Goal: Information Seeking & Learning: Compare options

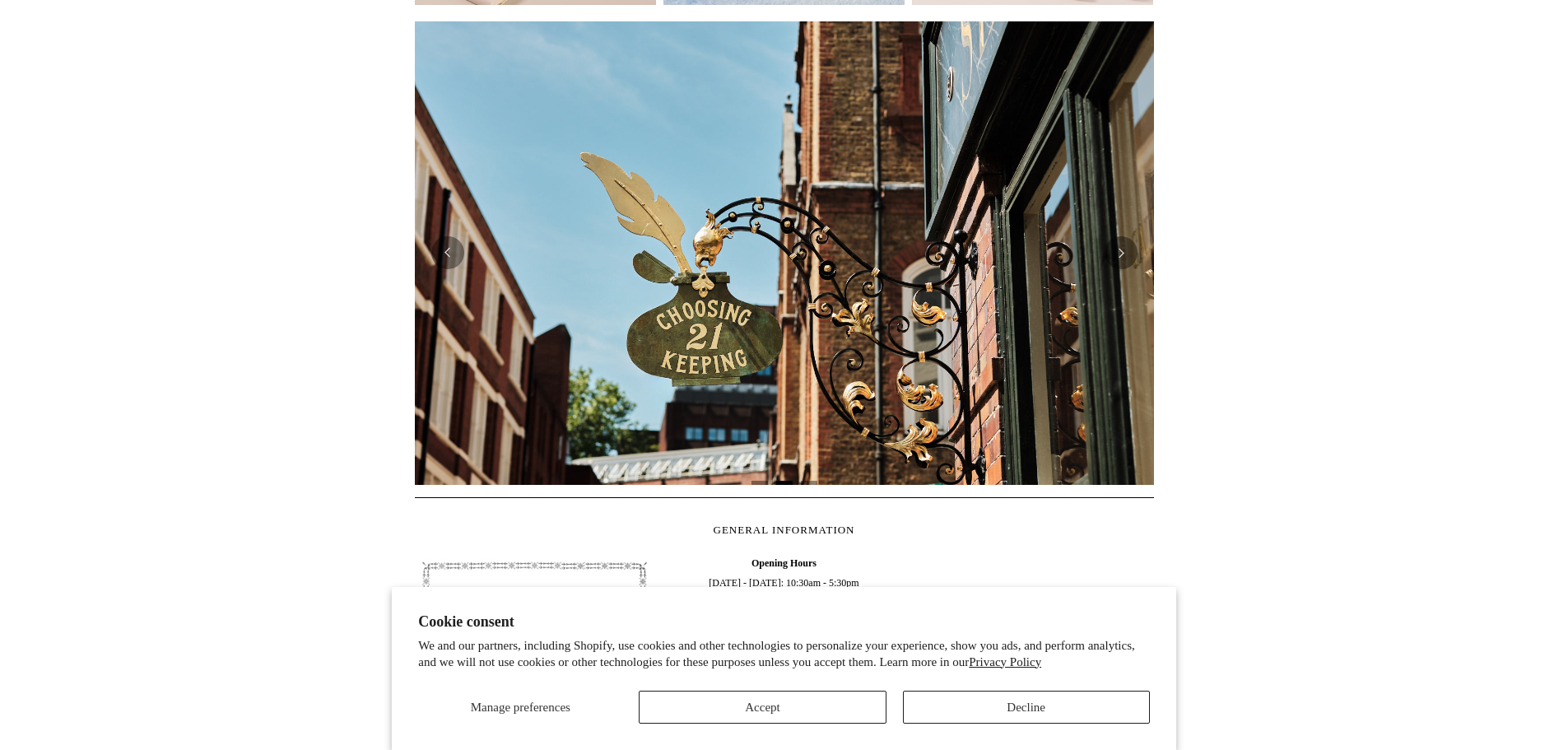
scroll to position [637, 0]
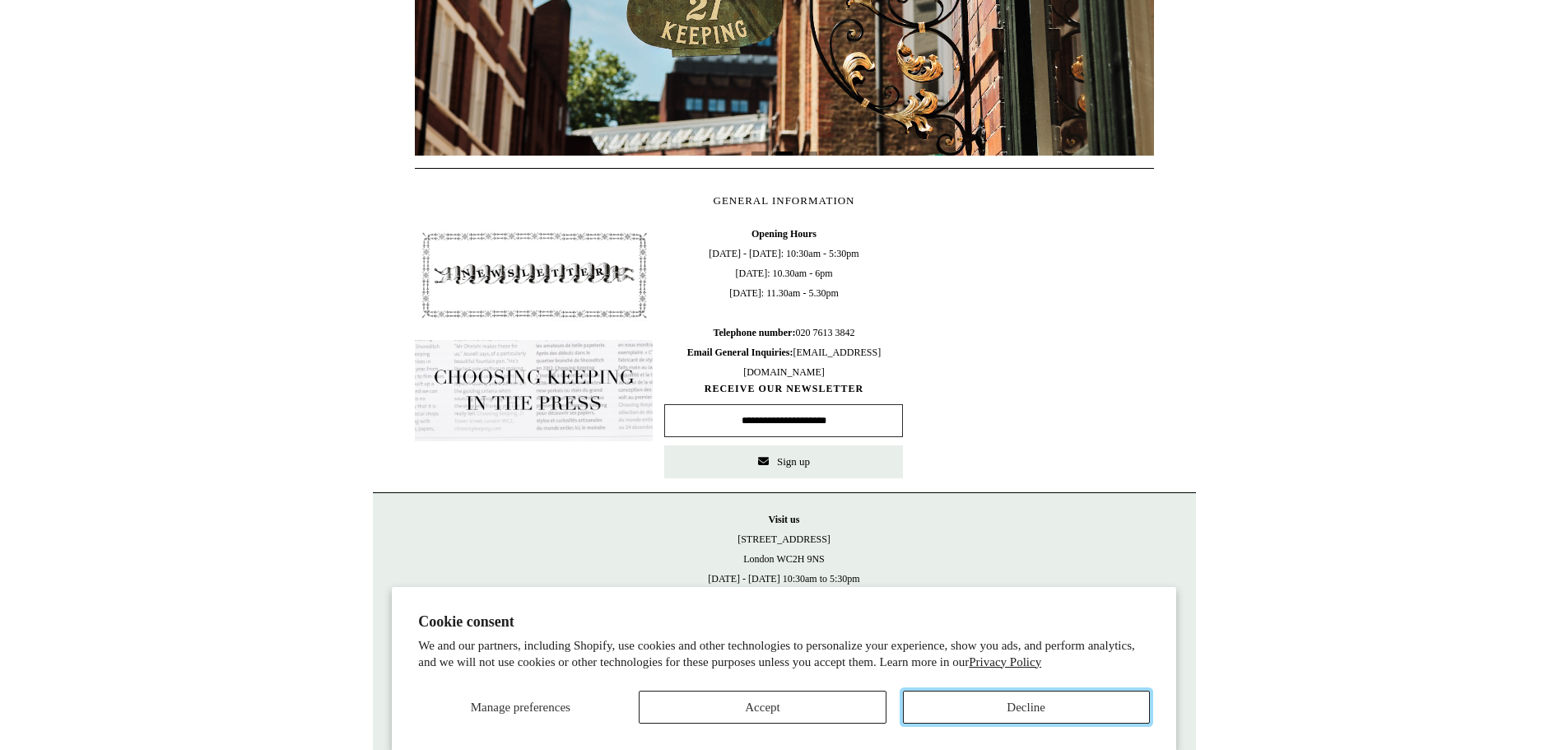
click at [975, 694] on button "Decline" at bounding box center [1026, 707] width 247 height 33
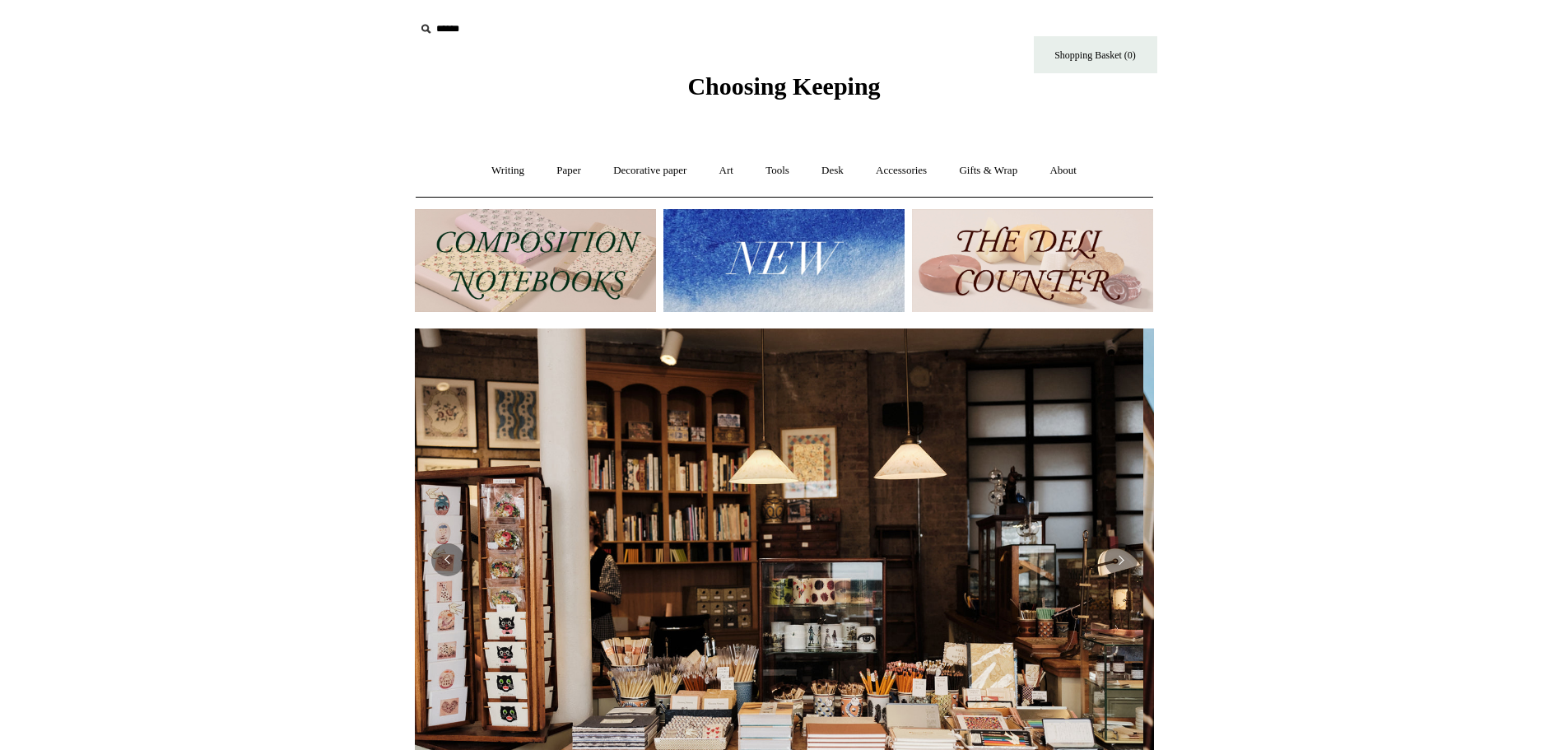
scroll to position [0, 0]
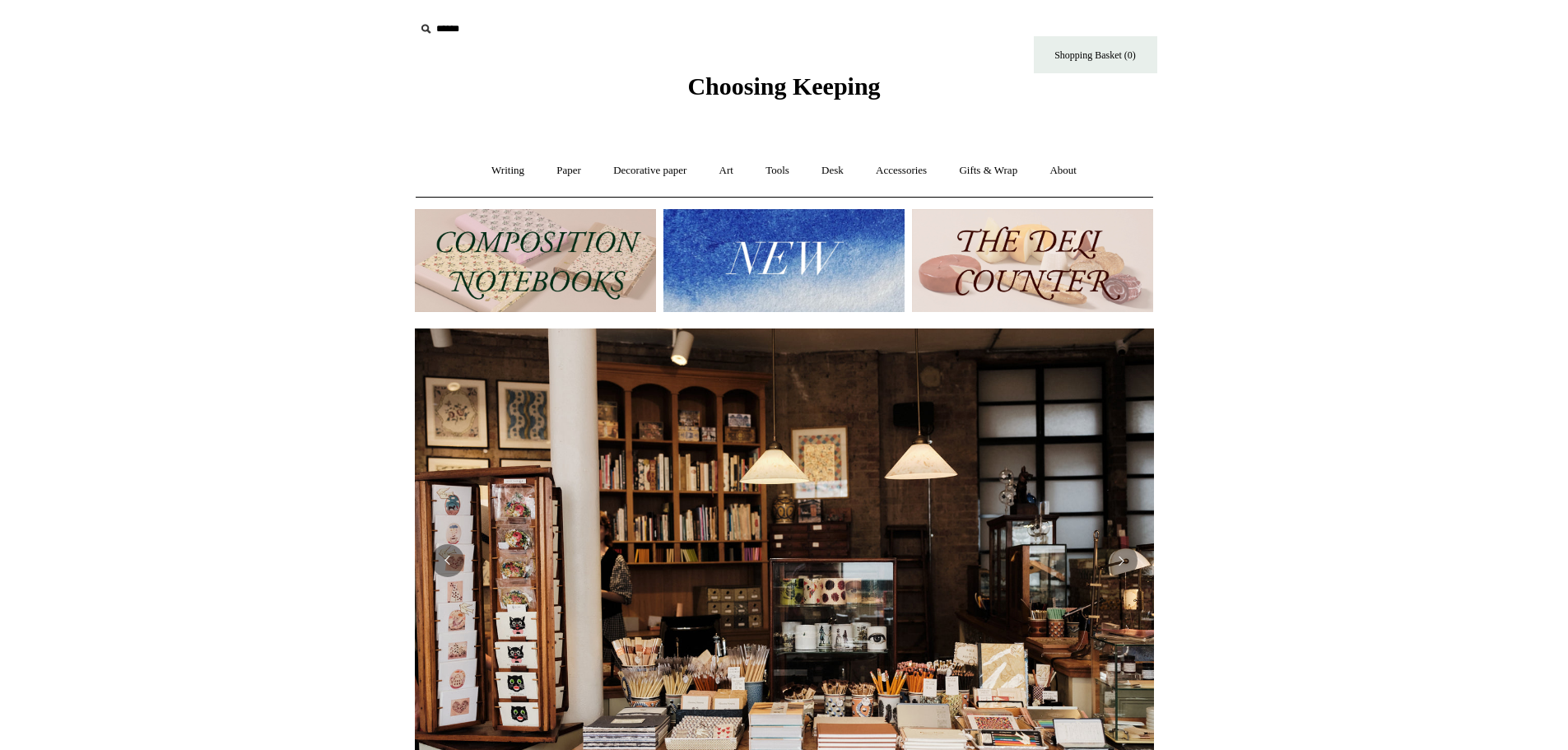
click at [605, 266] on img at bounding box center [535, 260] width 242 height 103
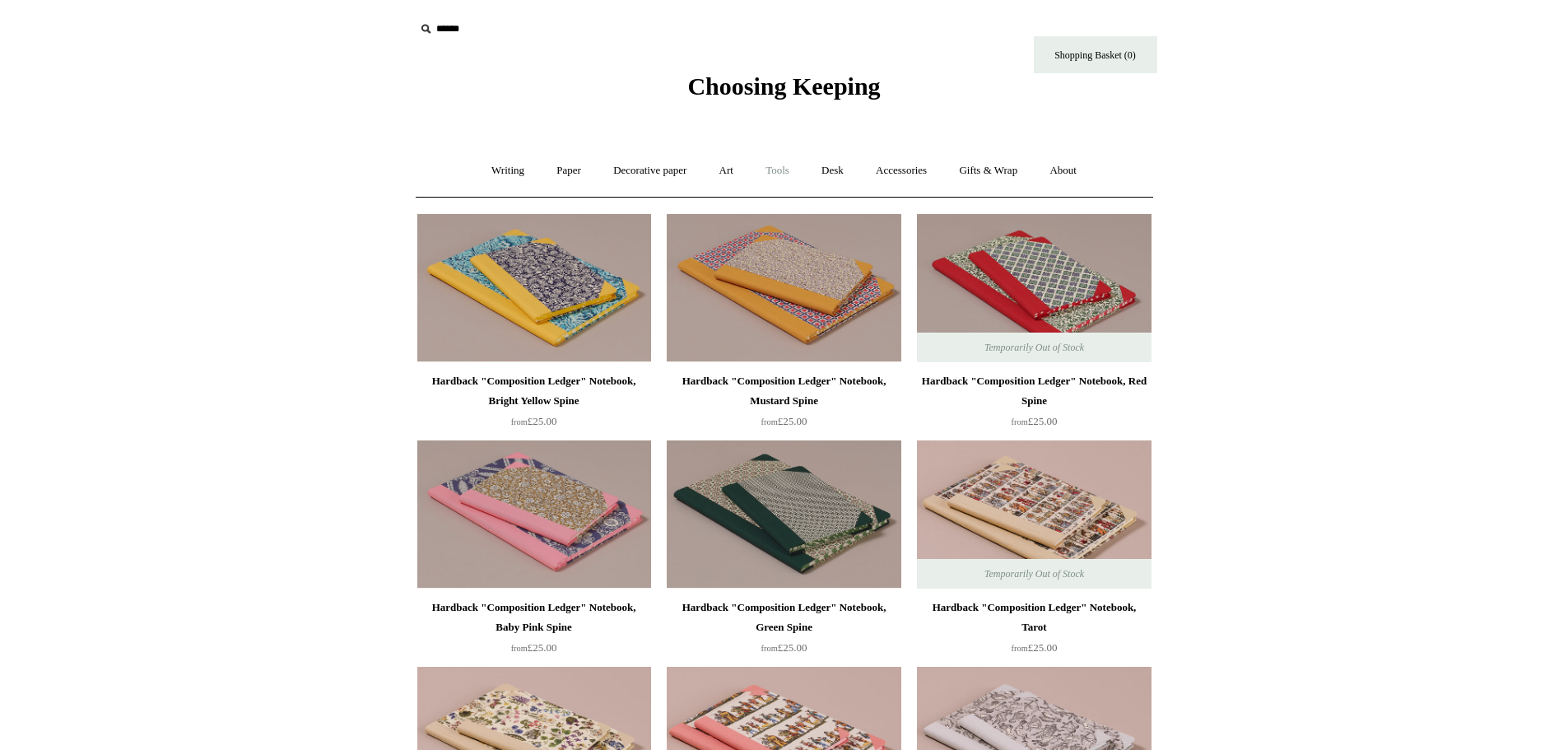
click at [793, 167] on link "Tools +" at bounding box center [777, 170] width 53 height 44
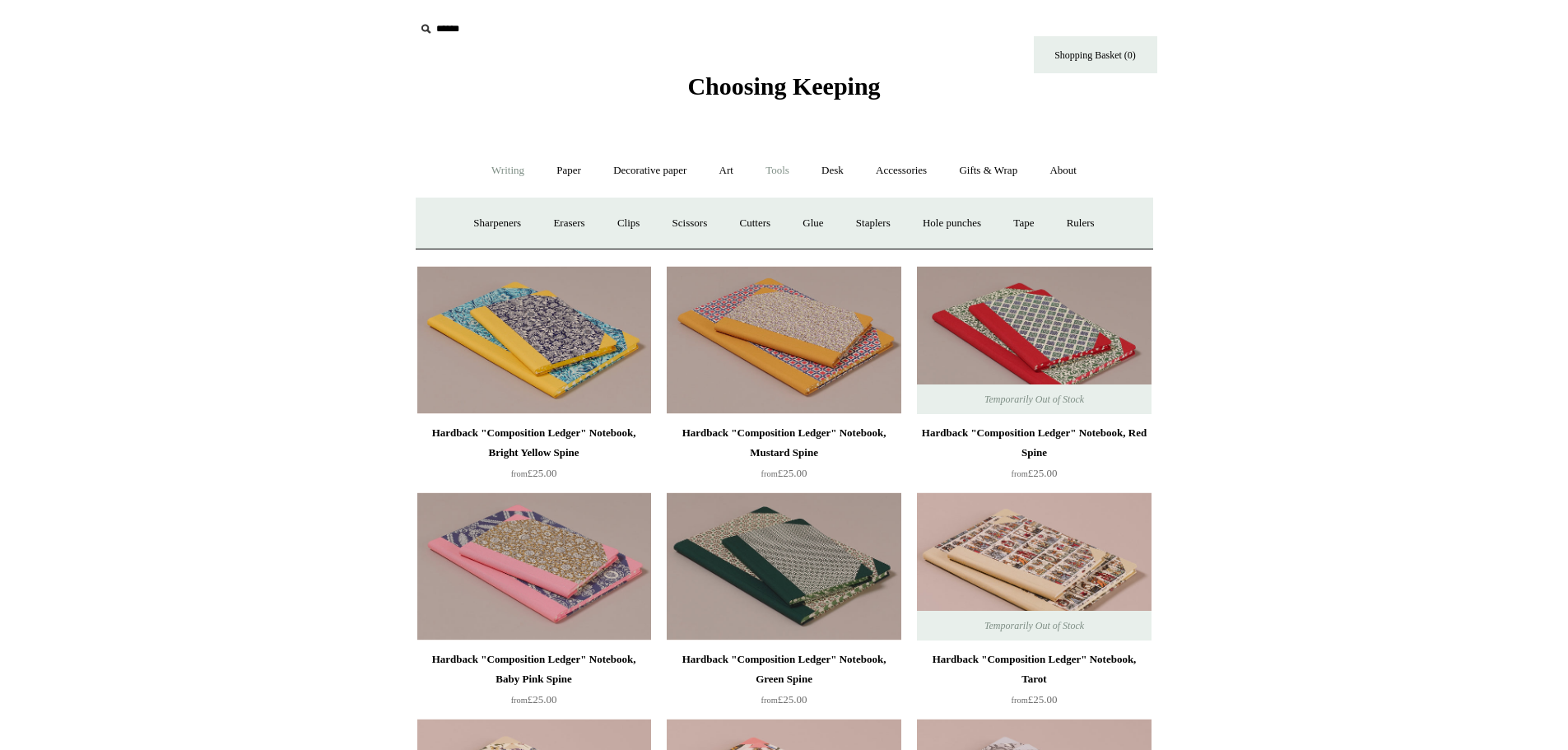
click at [514, 168] on link "Writing +" at bounding box center [508, 170] width 62 height 44
click at [488, 218] on link "Pens by brand +" at bounding box center [491, 223] width 91 height 44
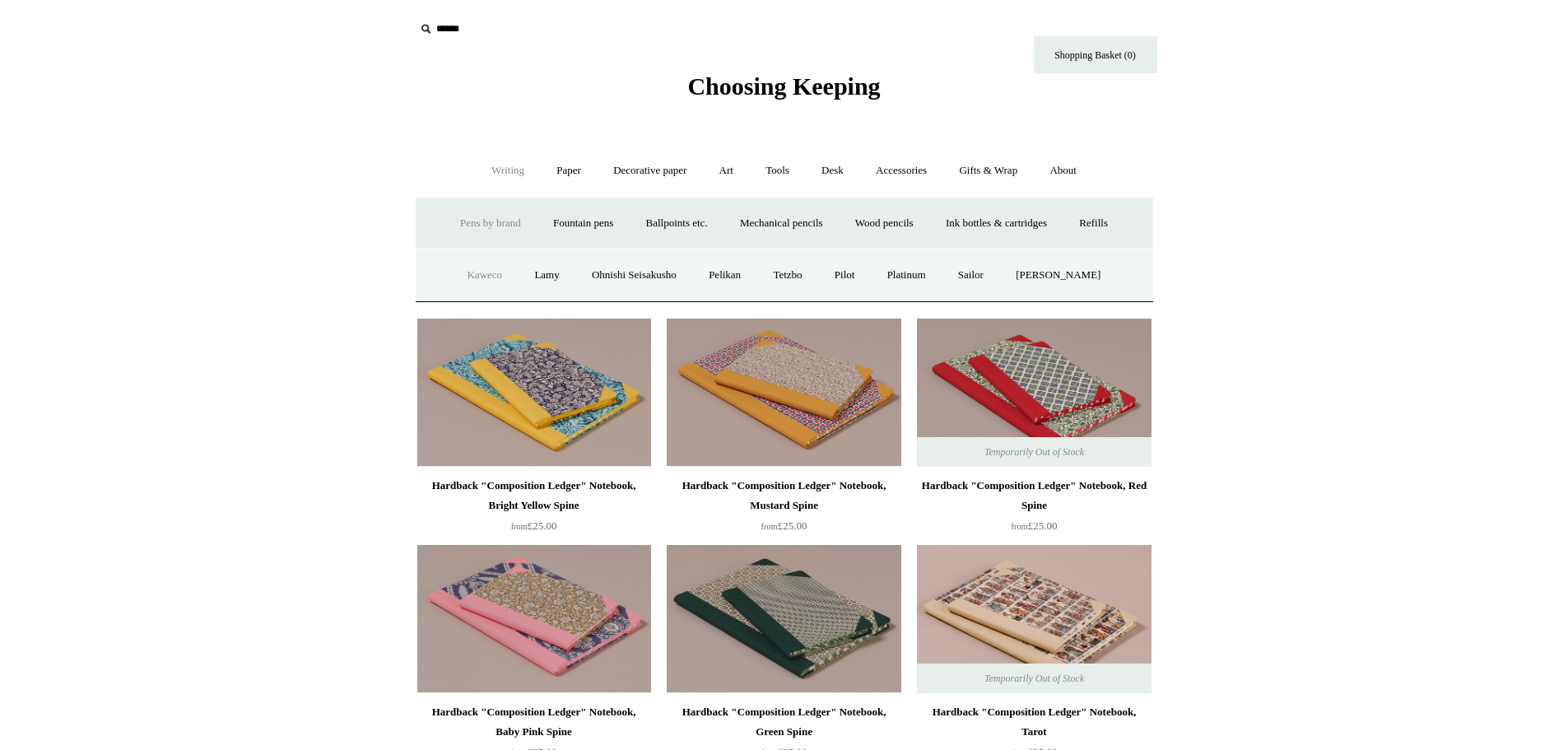
click at [481, 270] on link "Kaweco" at bounding box center [485, 275] width 65 height 44
click at [537, 268] on link "Lamy" at bounding box center [546, 275] width 54 height 44
click at [645, 281] on link "Ohnishi Seisakusho" at bounding box center [634, 275] width 114 height 44
click at [730, 275] on link "Pelikan" at bounding box center [724, 275] width 62 height 44
click at [975, 275] on link "Sailor" at bounding box center [971, 275] width 55 height 44
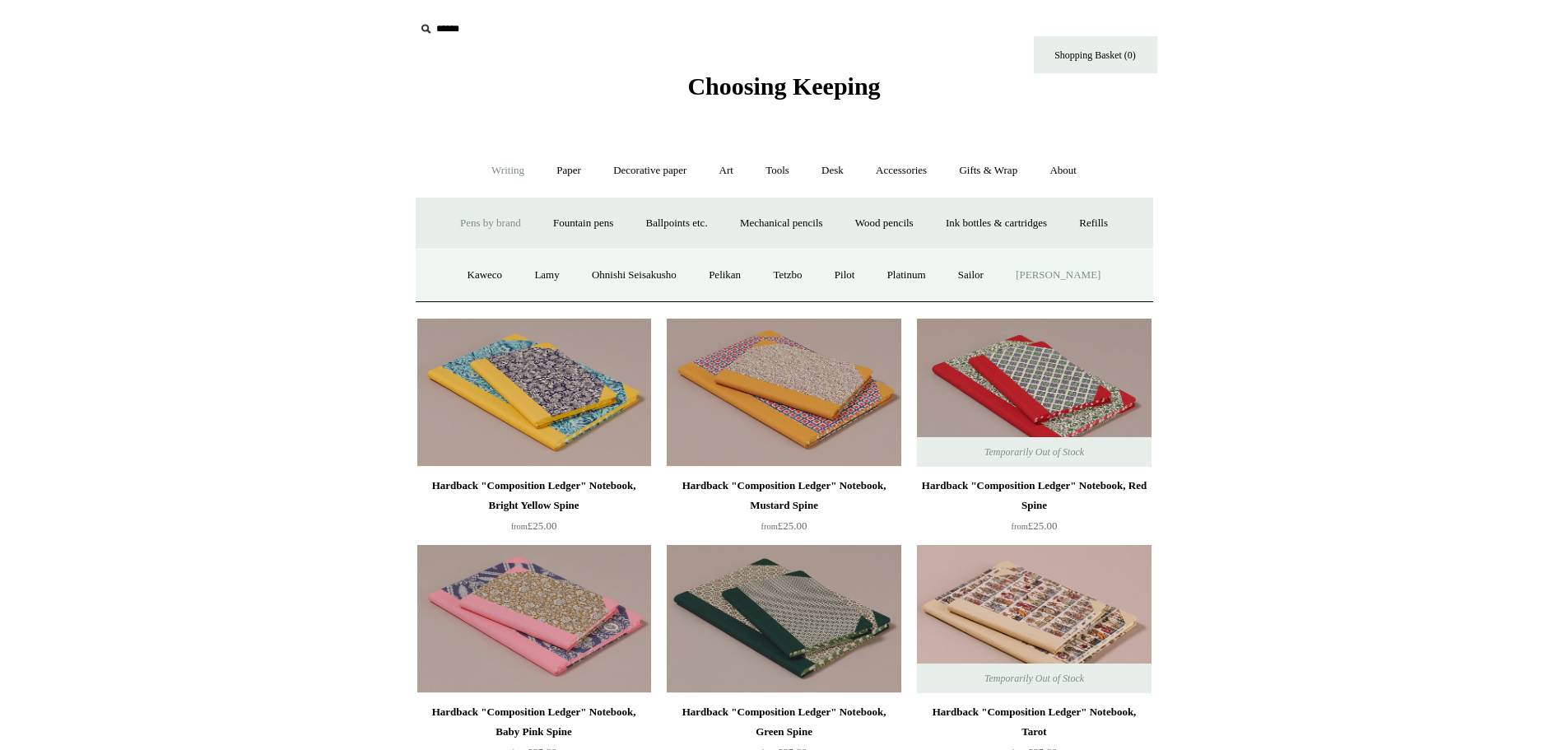
click at [1082, 274] on link "[PERSON_NAME]" at bounding box center [1058, 275] width 114 height 44
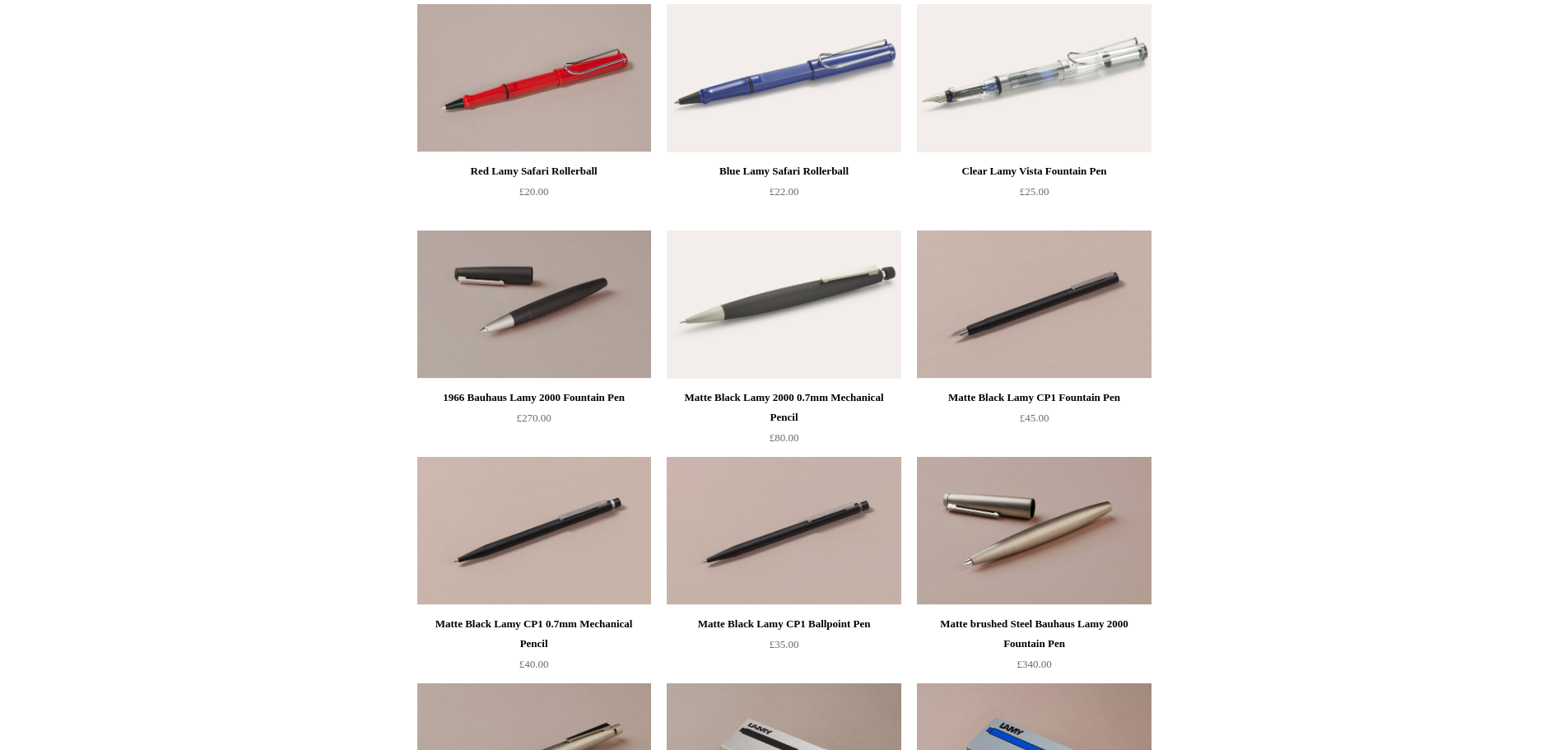
scroll to position [412, 0]
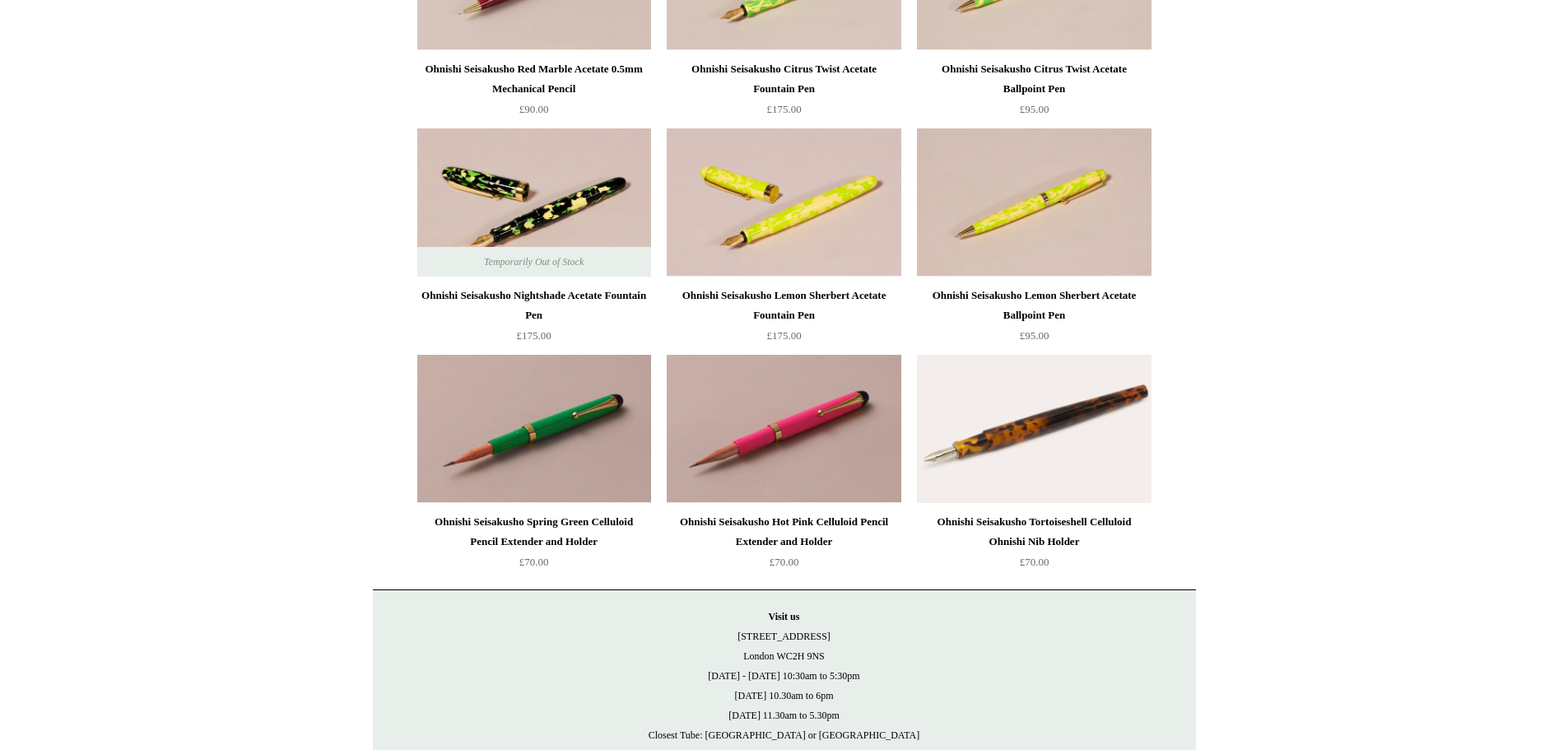
scroll to position [1995, 0]
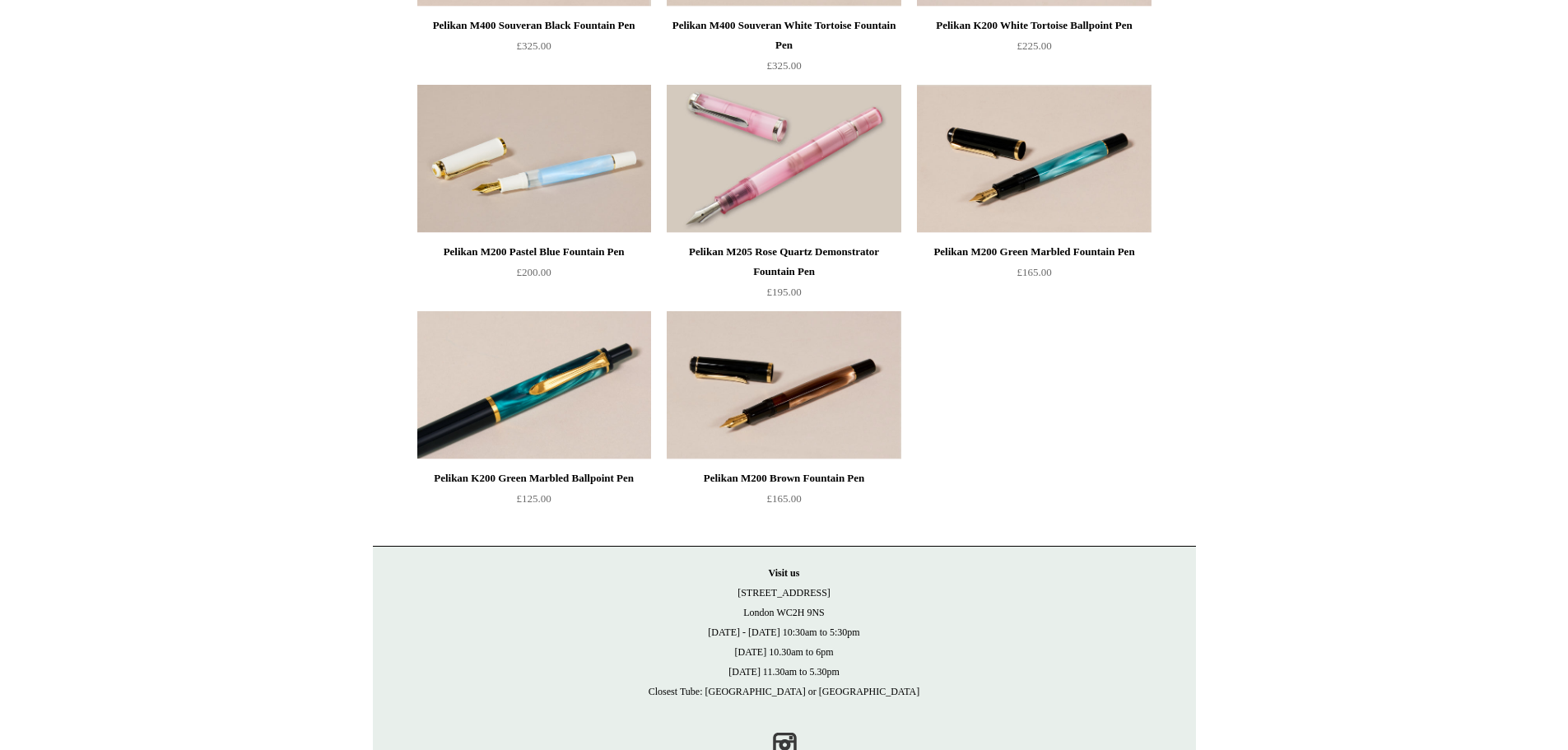
scroll to position [327, 0]
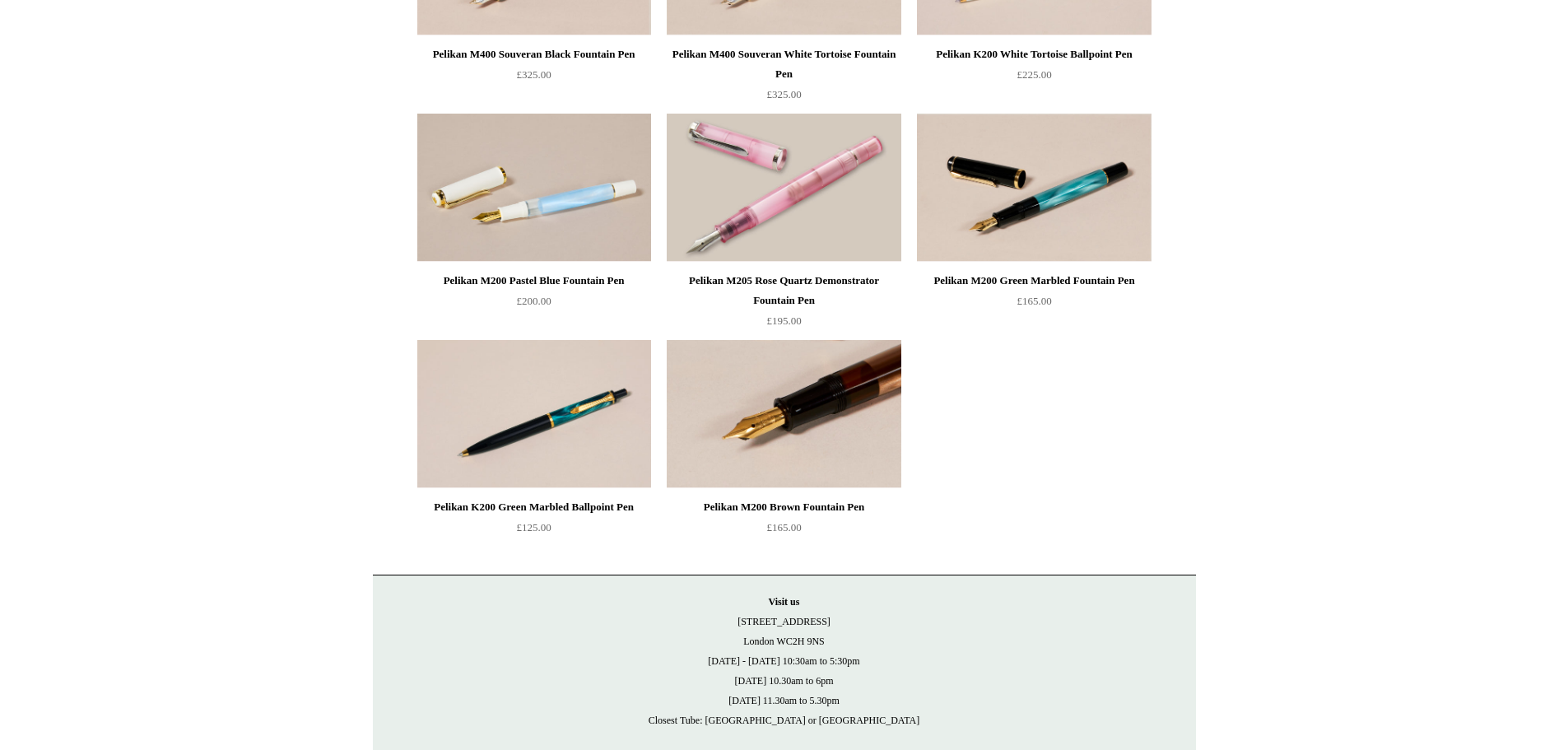
click at [734, 369] on img at bounding box center [784, 414] width 234 height 148
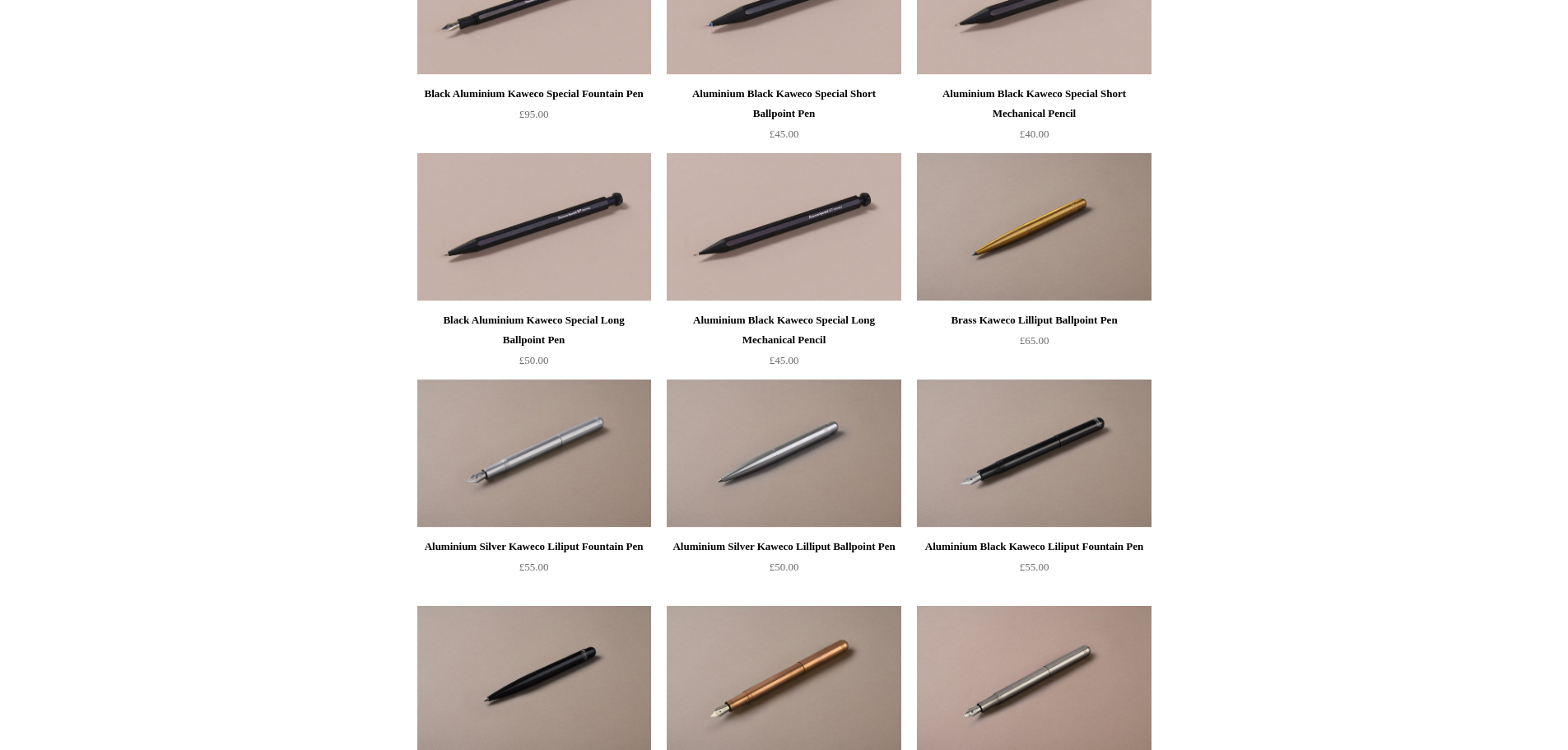
scroll to position [6177, 0]
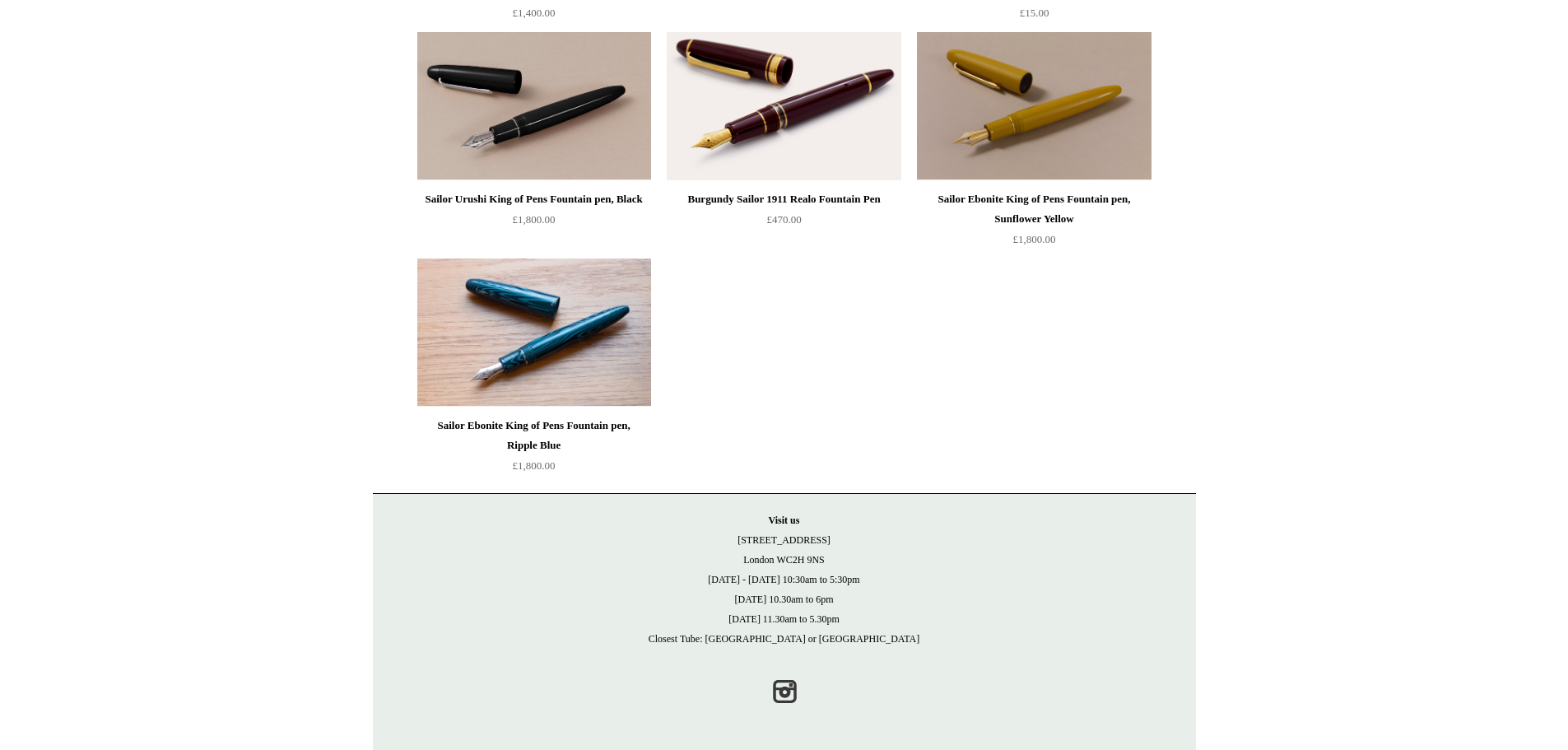
scroll to position [1089, 0]
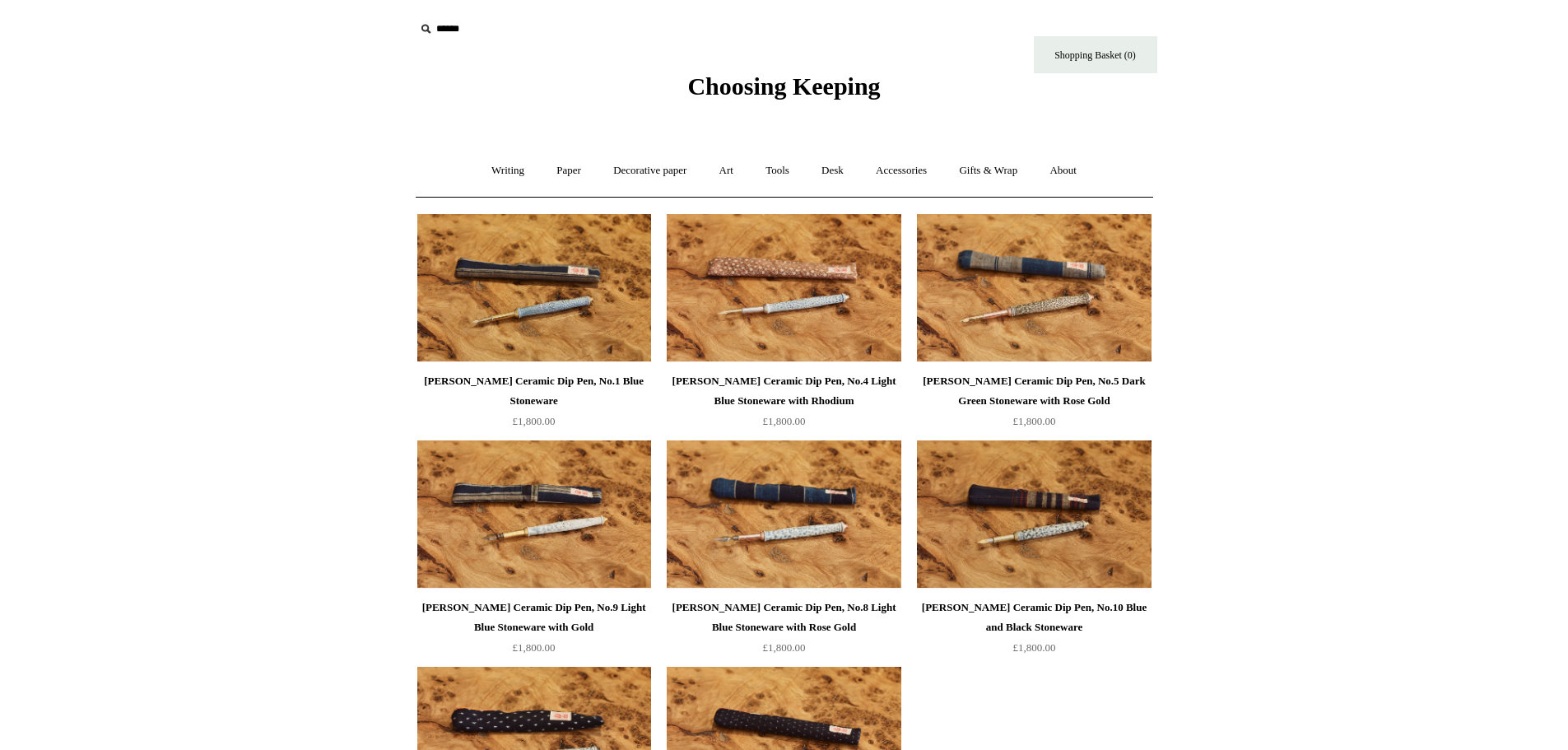
click at [790, 306] on img at bounding box center [784, 288] width 234 height 148
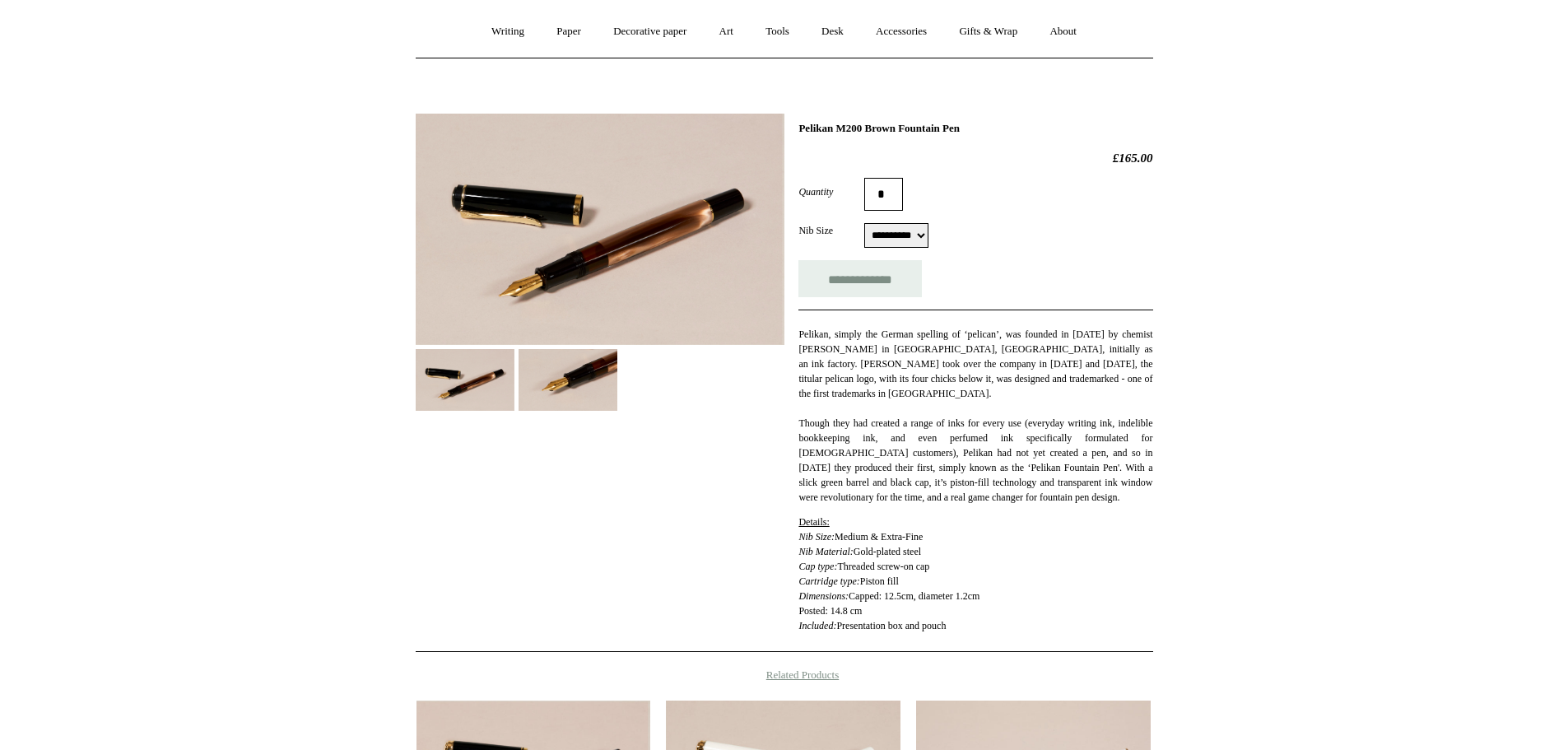
scroll to position [165, 0]
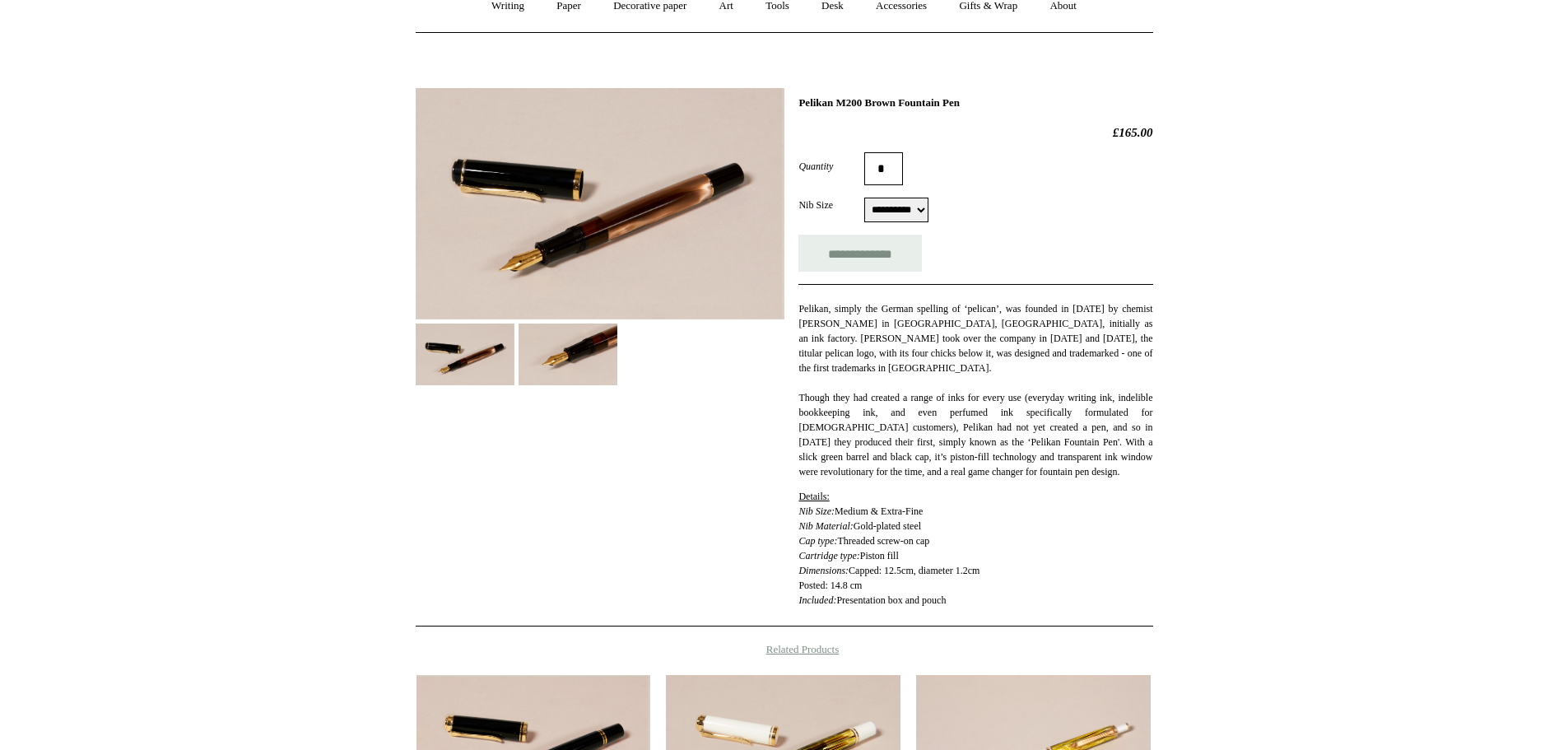
click at [579, 372] on img at bounding box center [568, 354] width 99 height 62
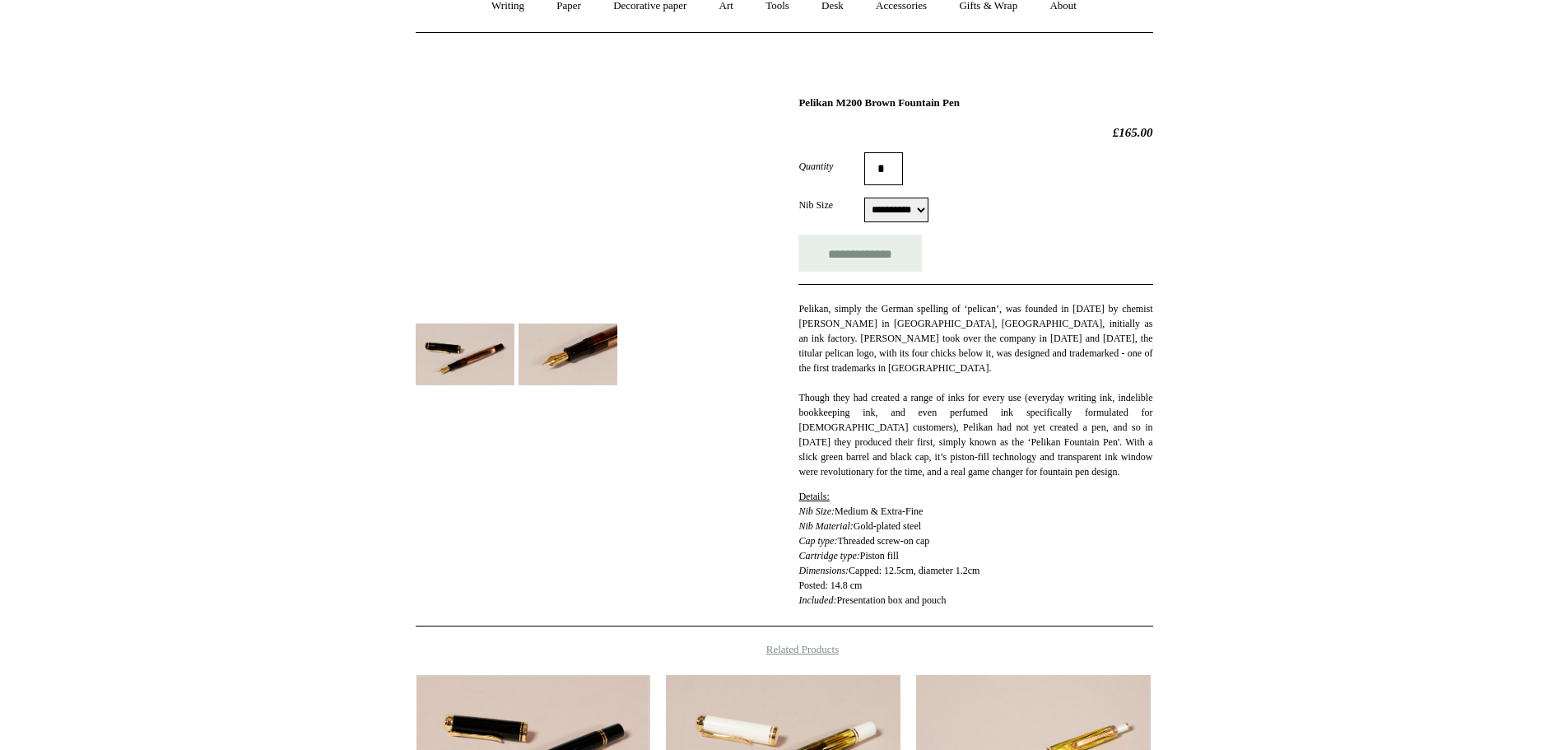
click at [490, 357] on img at bounding box center [464, 354] width 99 height 62
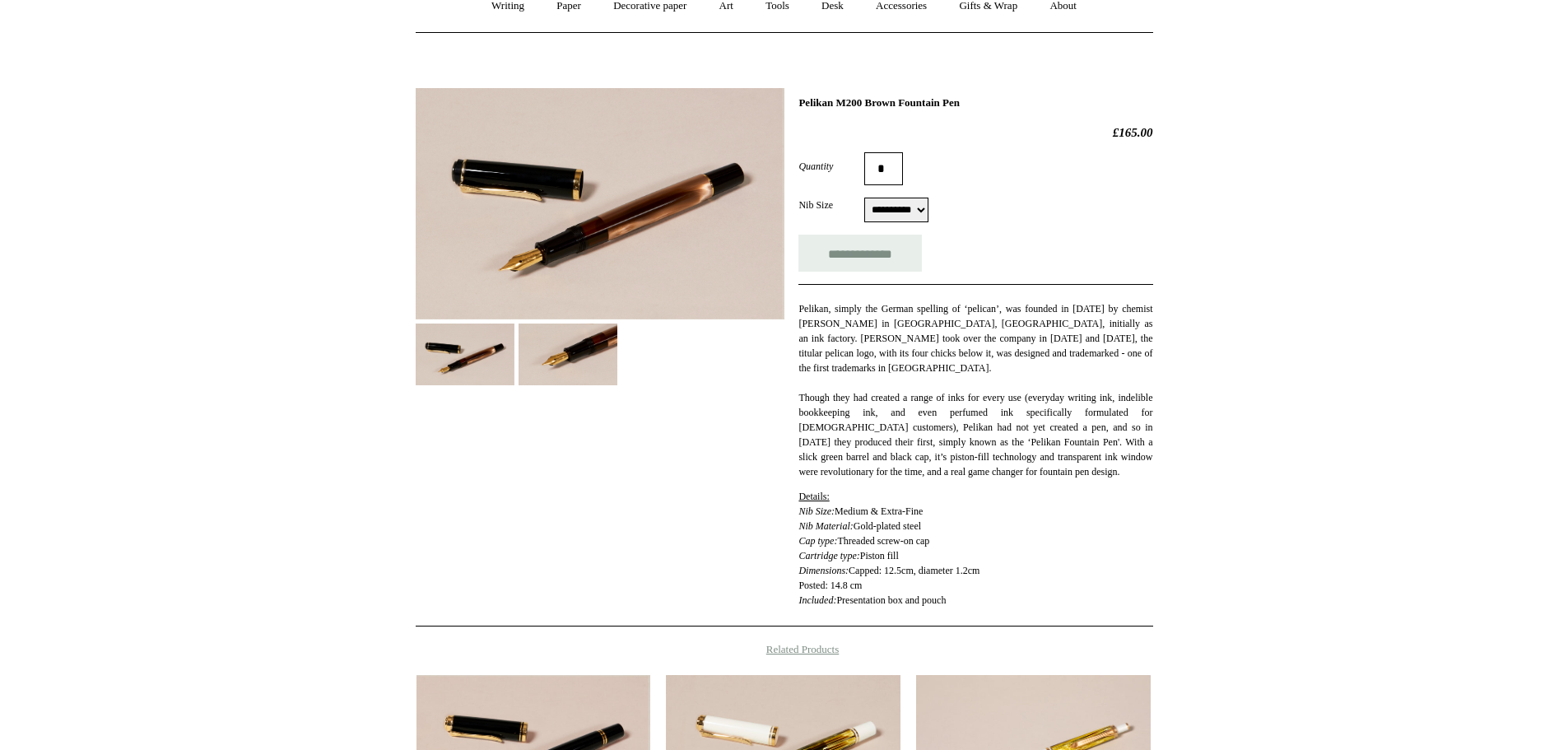
click at [554, 358] on img at bounding box center [568, 354] width 99 height 62
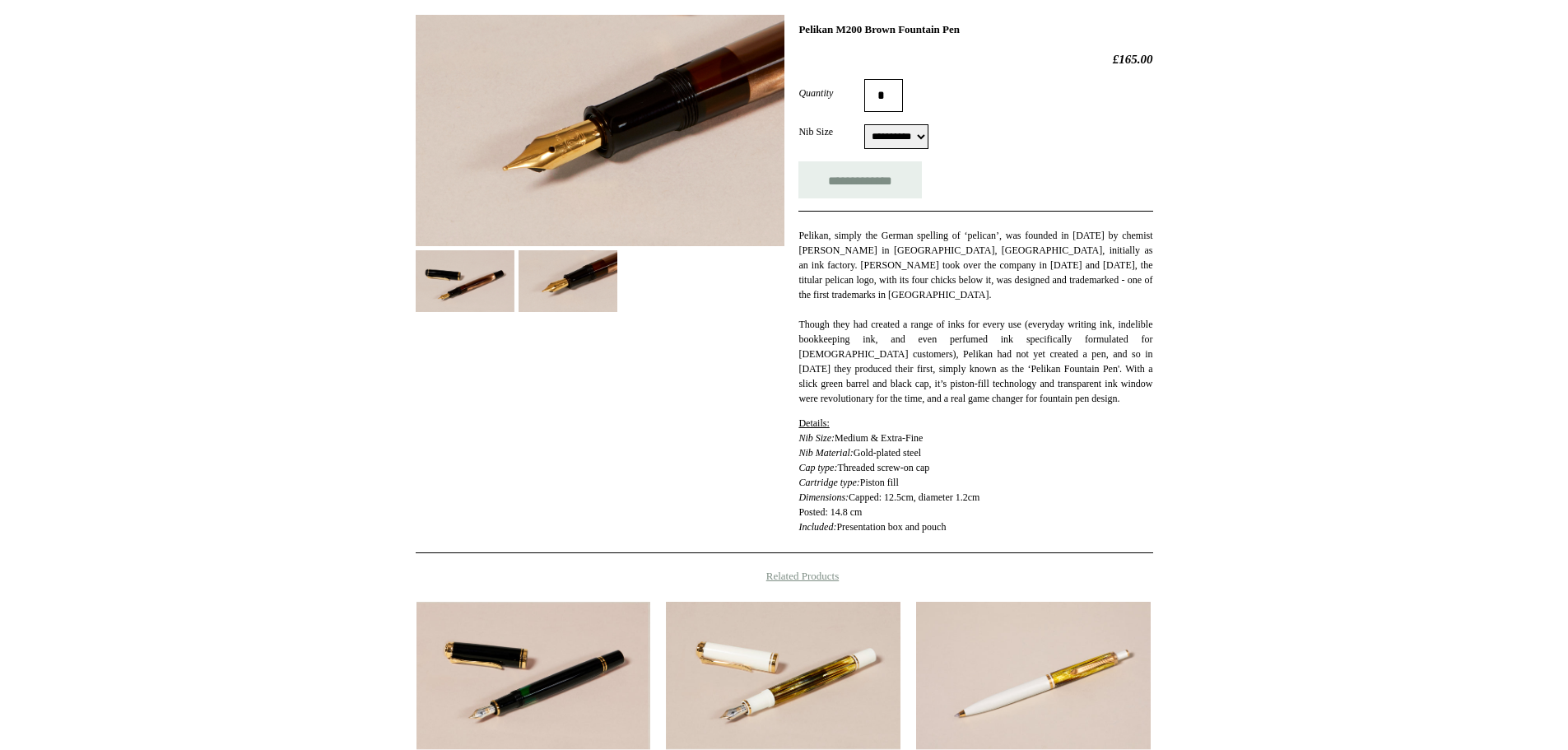
scroll to position [494, 0]
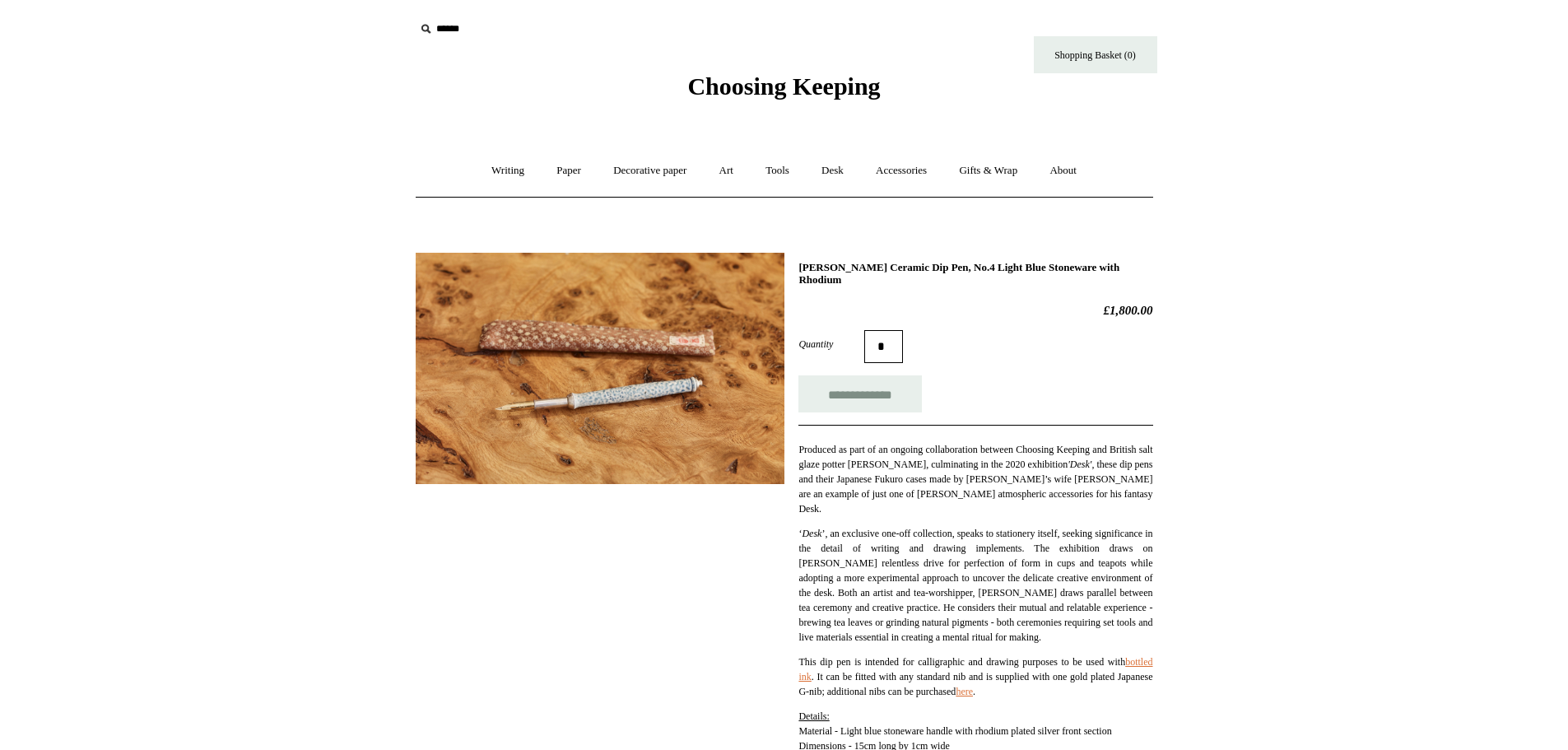
click at [620, 411] on img at bounding box center [600, 367] width 369 height 231
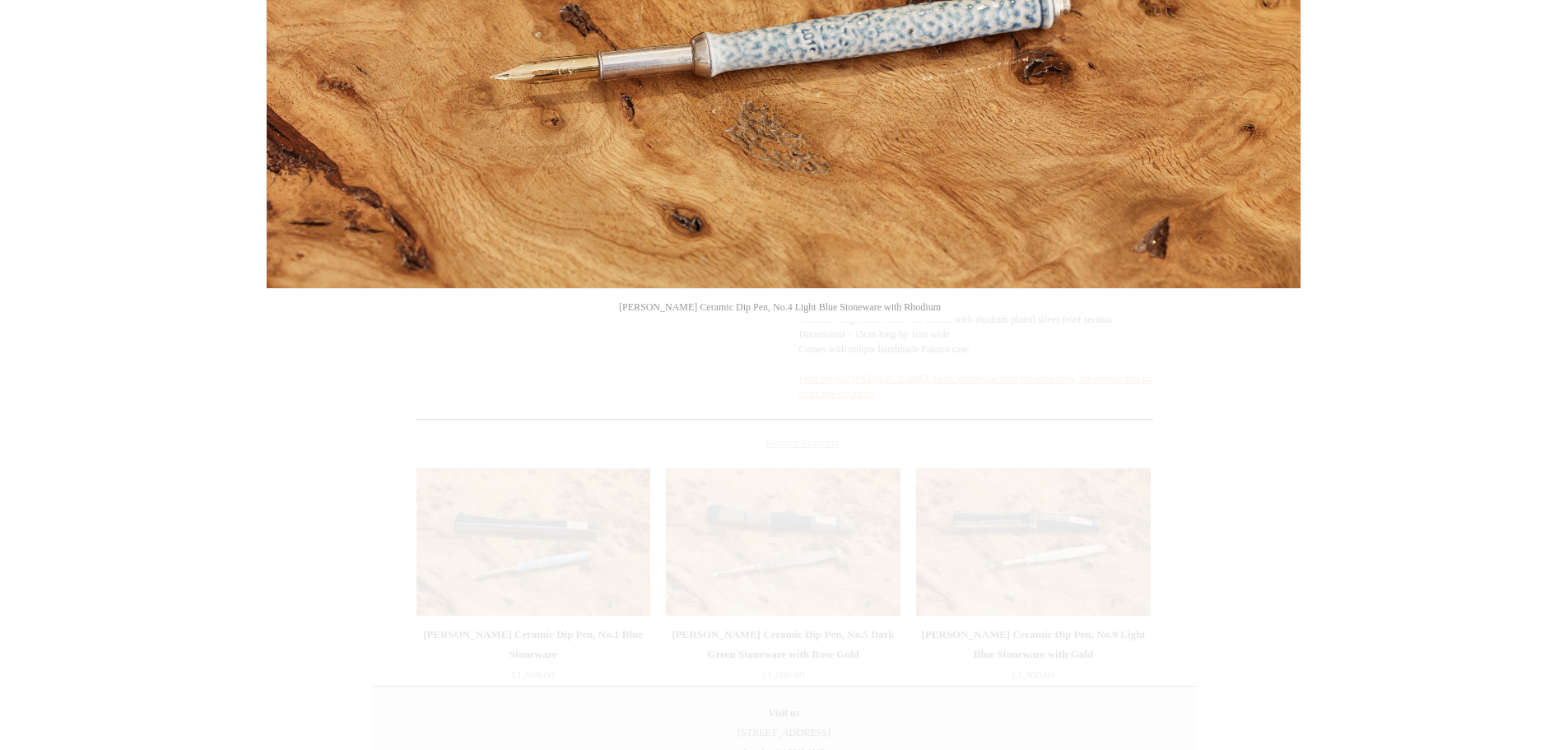
scroll to position [621, 0]
